Goal: Check status: Check status

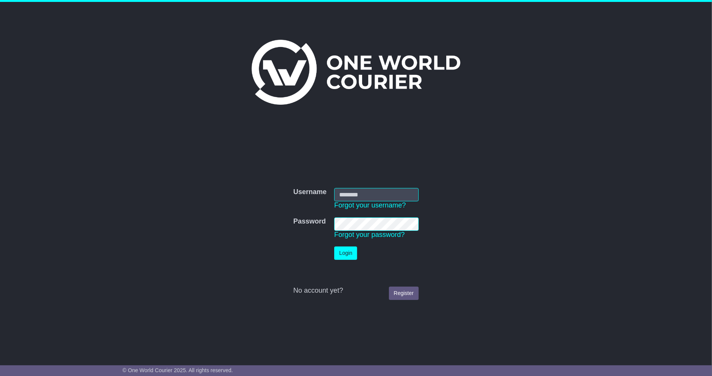
type input "**********"
click at [343, 254] on button "Login" at bounding box center [345, 253] width 23 height 13
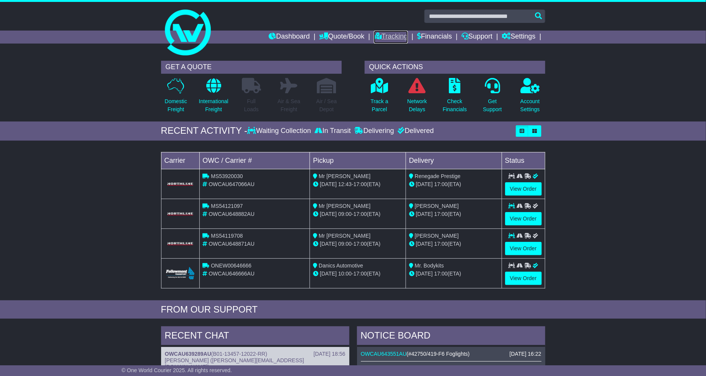
click at [379, 38] on link "Tracking" at bounding box center [391, 37] width 34 height 13
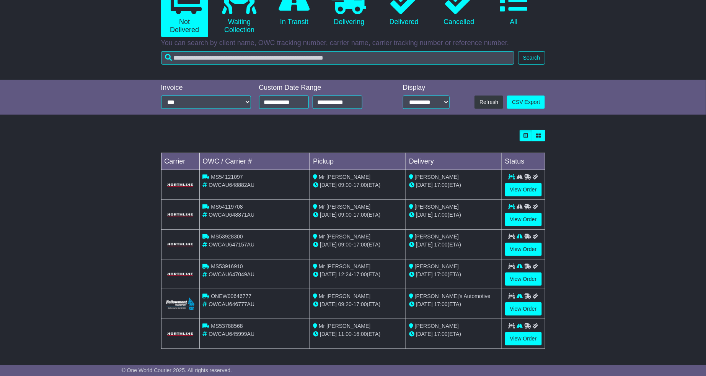
scroll to position [54, 0]
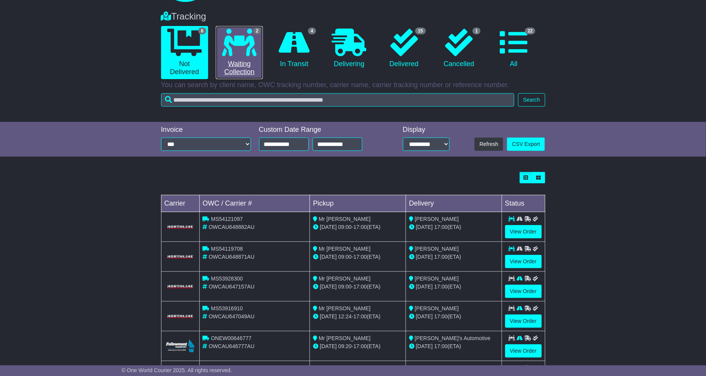
click at [240, 62] on link "2 Waiting Collection" at bounding box center [239, 52] width 47 height 53
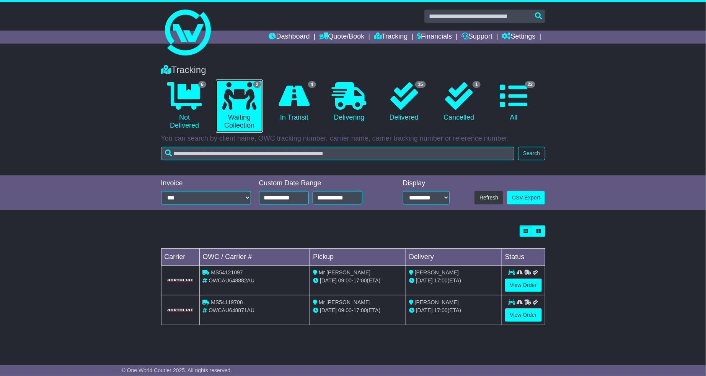
scroll to position [0, 0]
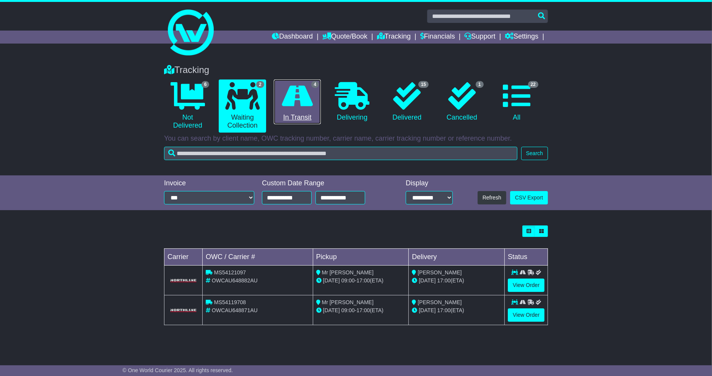
click at [314, 101] on link "4 In Transit" at bounding box center [297, 102] width 47 height 45
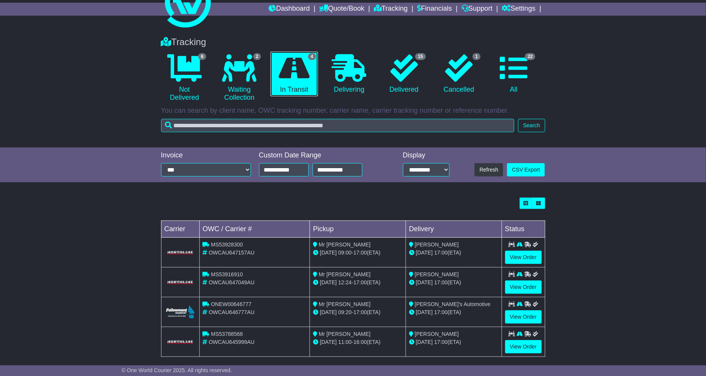
scroll to position [36, 0]
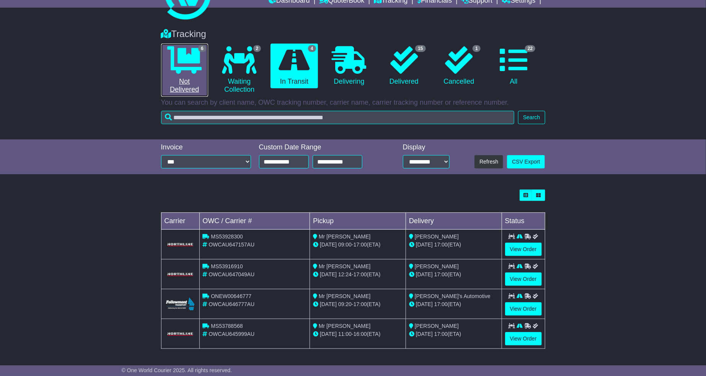
click at [192, 76] on link "6 Not Delivered" at bounding box center [184, 70] width 47 height 53
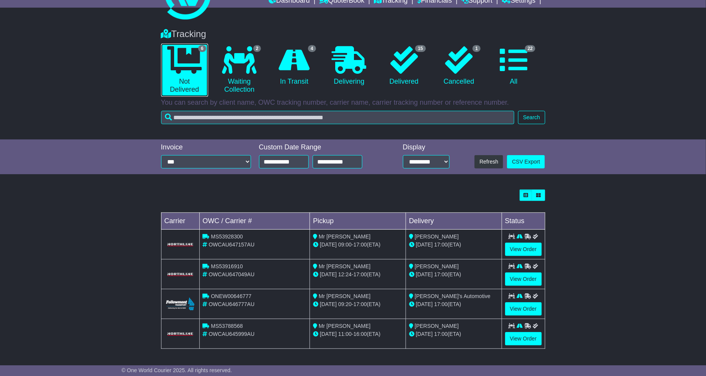
scroll to position [0, 0]
